Goal: Task Accomplishment & Management: Manage account settings

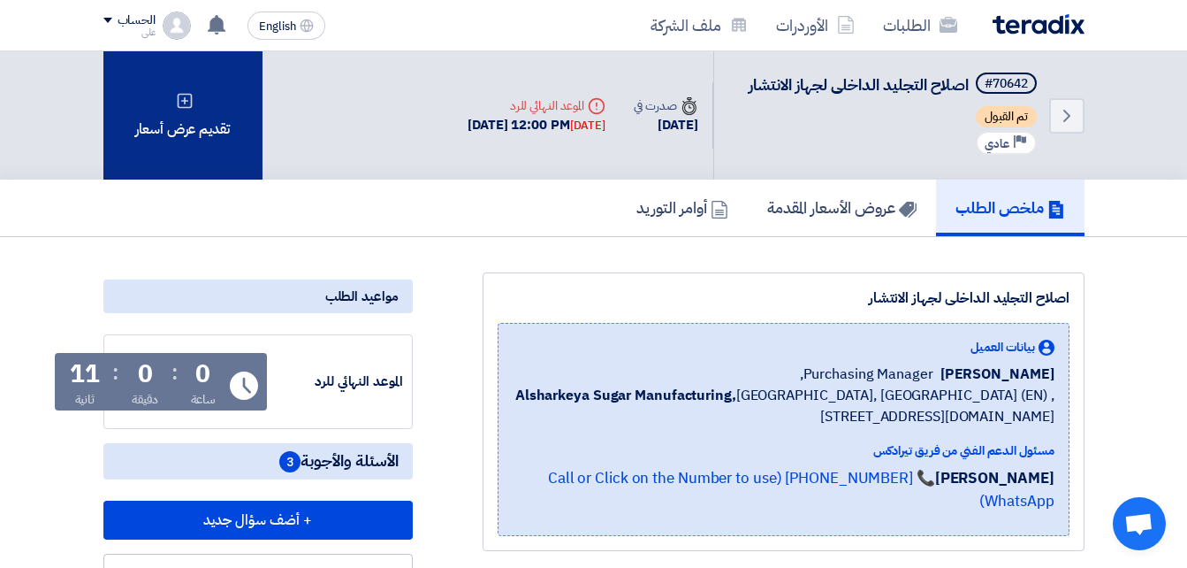
click at [190, 101] on icon at bounding box center [185, 101] width 18 height 18
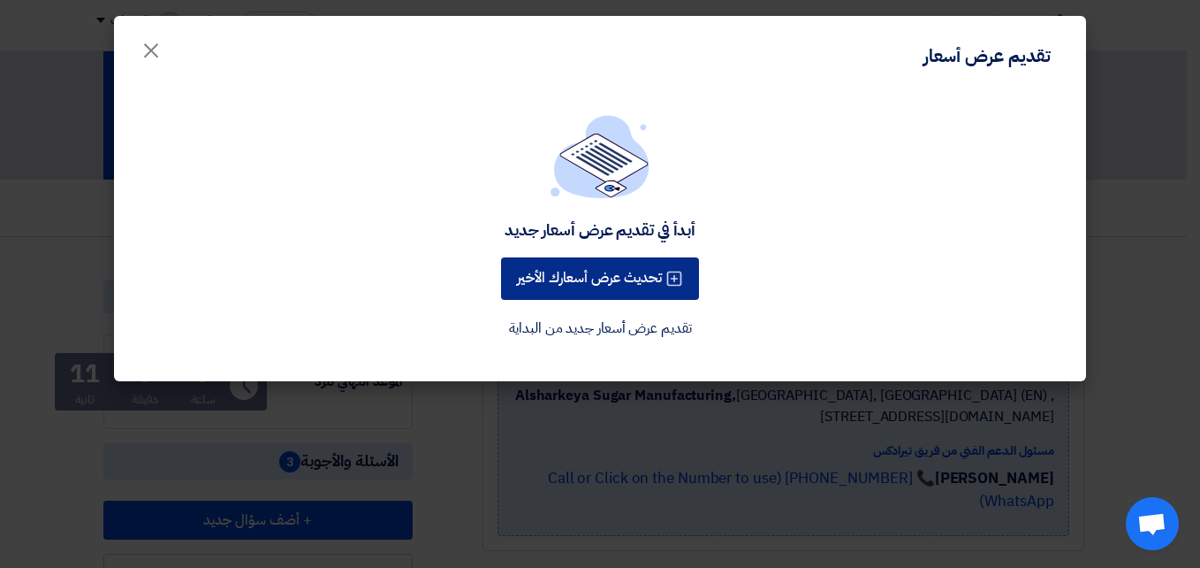
click at [604, 278] on button "تحديث عرض أسعارك الأخير" at bounding box center [600, 278] width 198 height 42
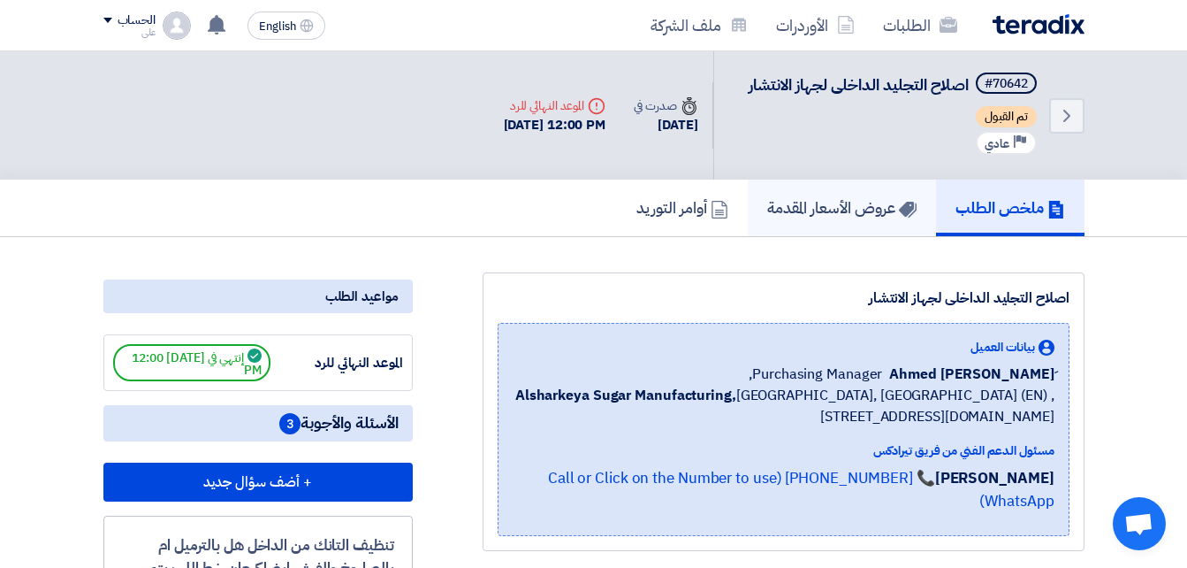
click at [808, 199] on h5 "عروض الأسعار المقدمة" at bounding box center [841, 207] width 149 height 20
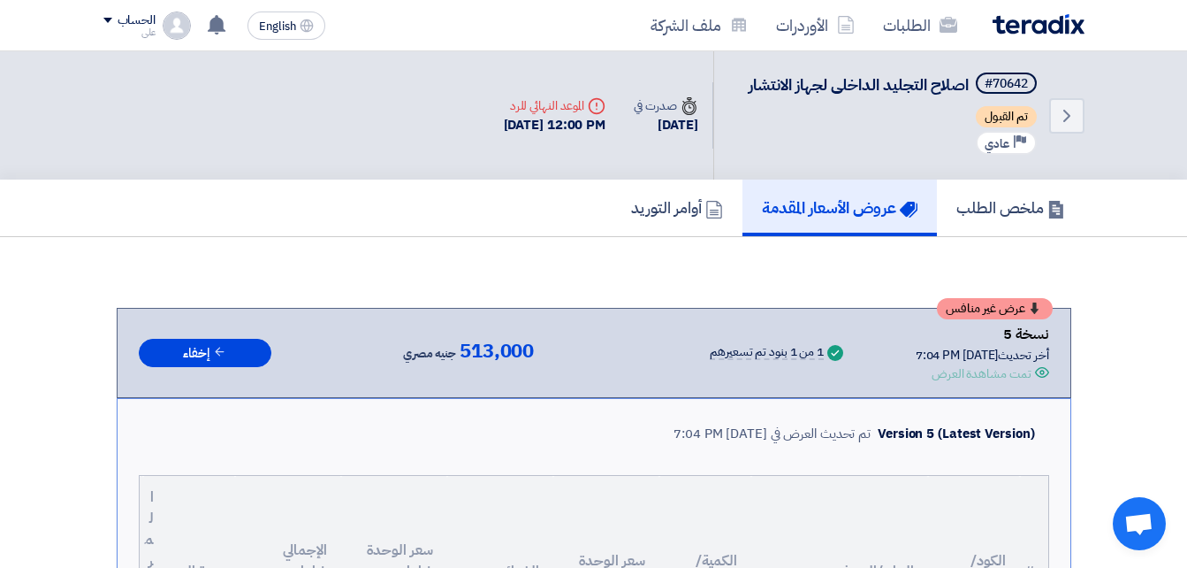
click at [879, 88] on span "اصلاح التجليد الداخلى لجهاز الانتشار" at bounding box center [859, 84] width 220 height 24
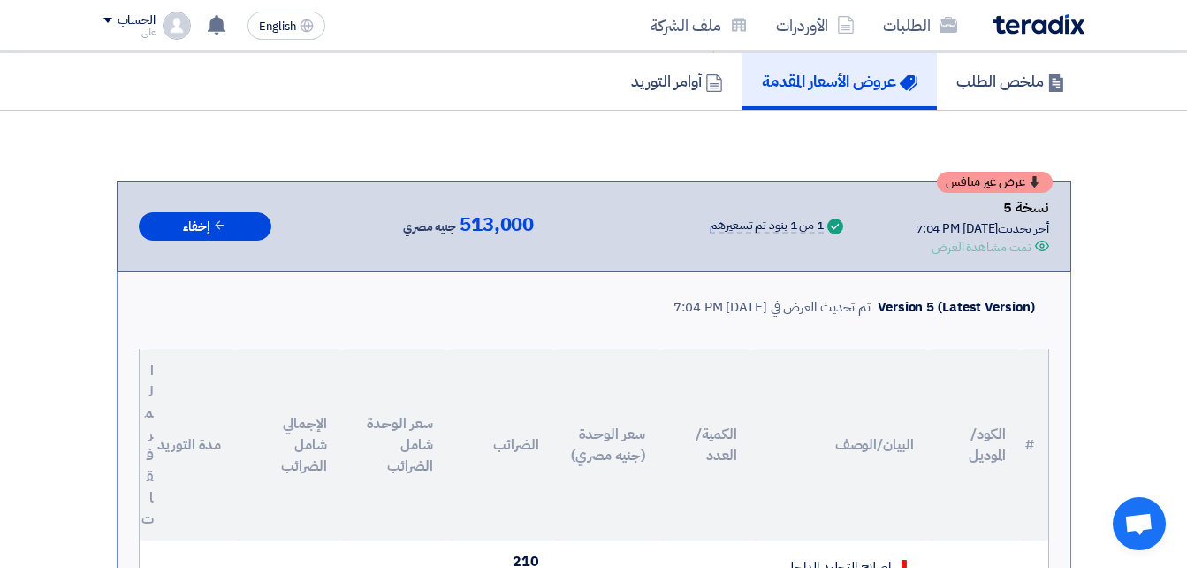
scroll to position [33, 0]
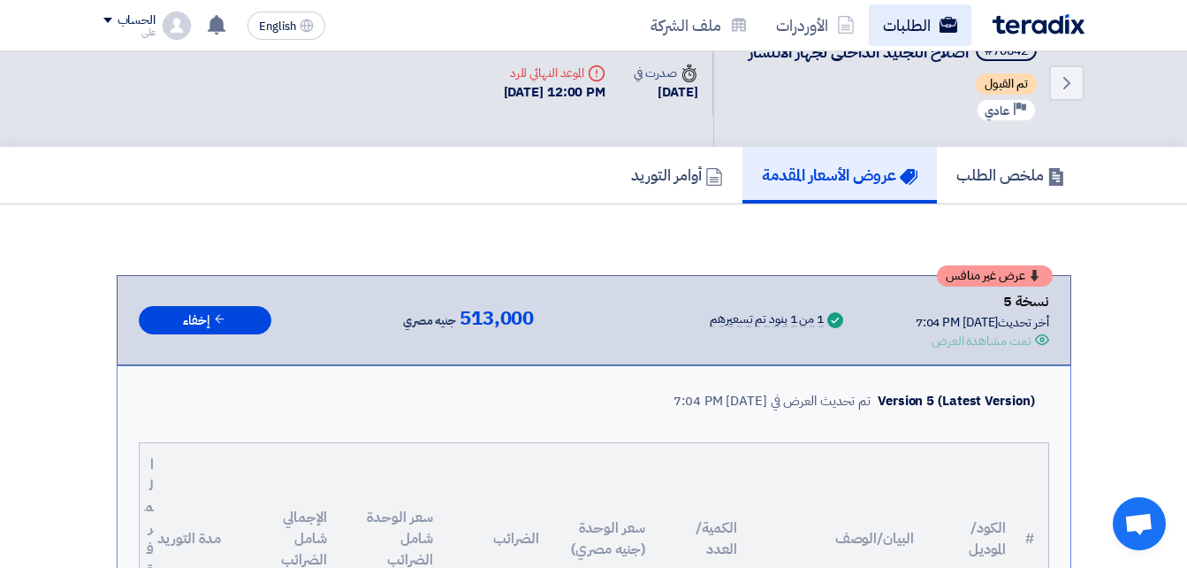
click at [892, 22] on link "الطلبات" at bounding box center [920, 25] width 103 height 42
